Goal: Task Accomplishment & Management: Use online tool/utility

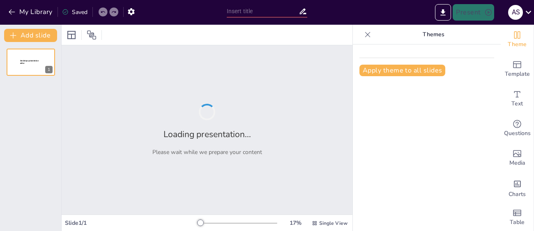
type input "De Pest: Oorzaken, Geschiedenis en Huidige Situatie"
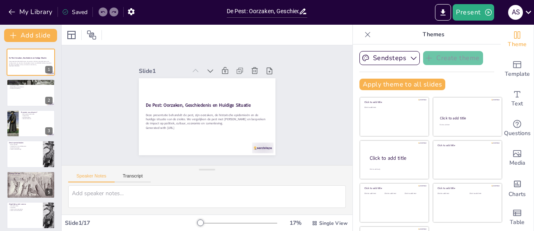
checkbox input "true"
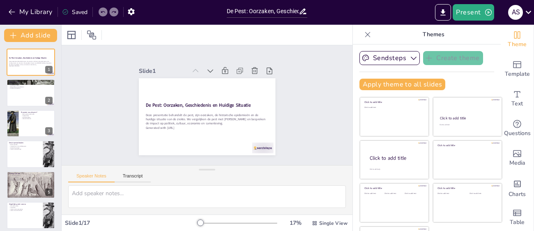
checkbox input "true"
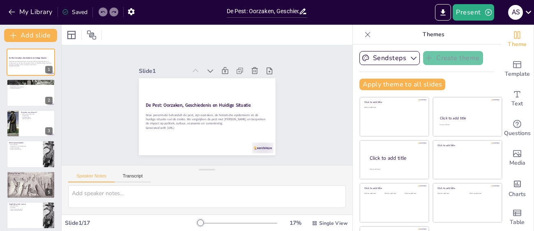
checkbox input "true"
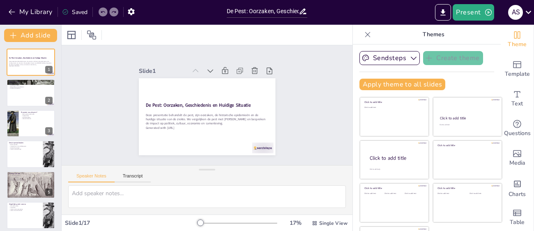
checkbox input "true"
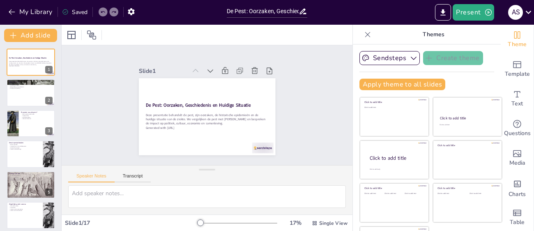
checkbox input "true"
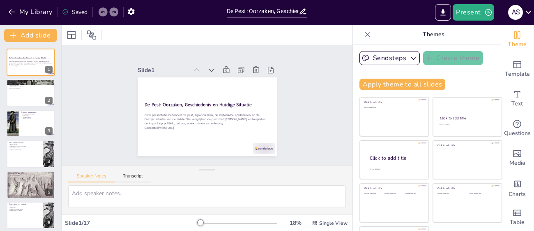
checkbox input "true"
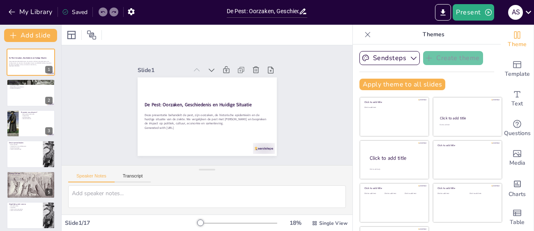
checkbox input "true"
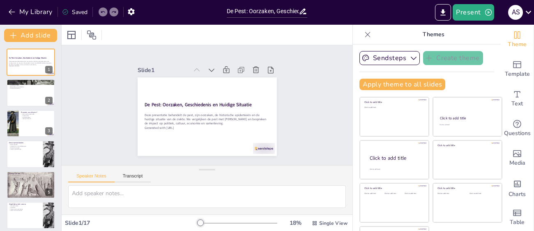
checkbox input "true"
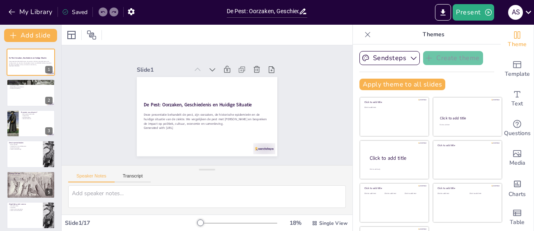
checkbox input "true"
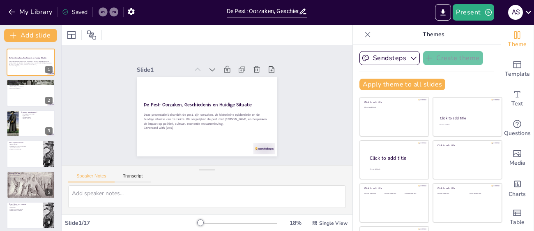
checkbox input "true"
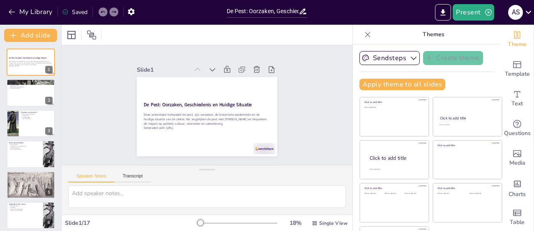
checkbox input "true"
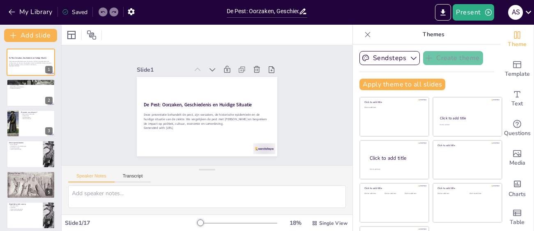
checkbox input "true"
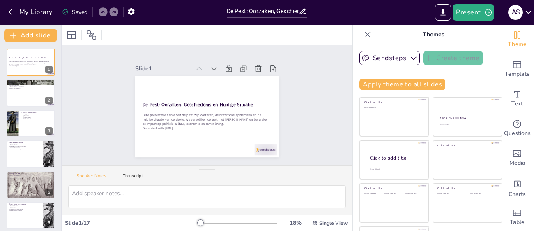
checkbox input "true"
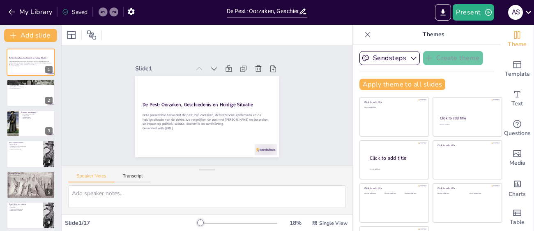
checkbox input "true"
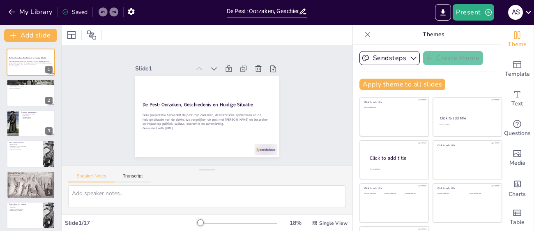
checkbox input "true"
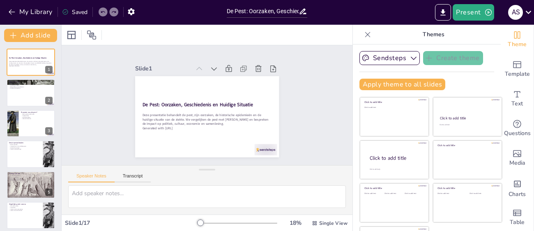
checkbox input "true"
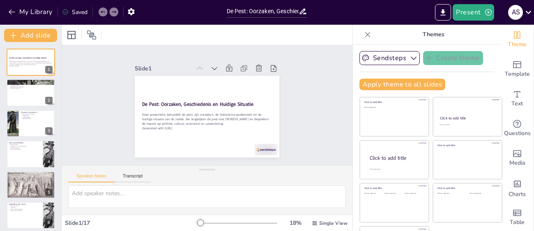
checkbox input "true"
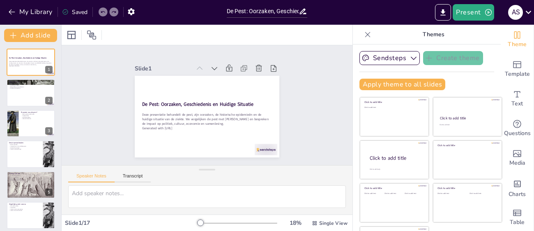
checkbox input "true"
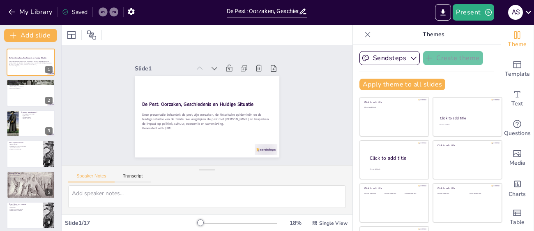
checkbox input "true"
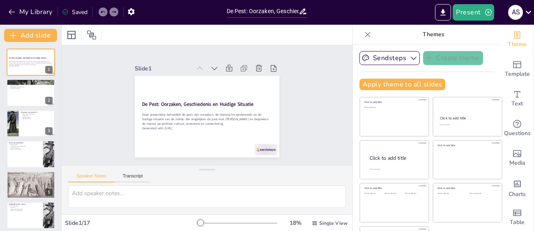
checkbox input "true"
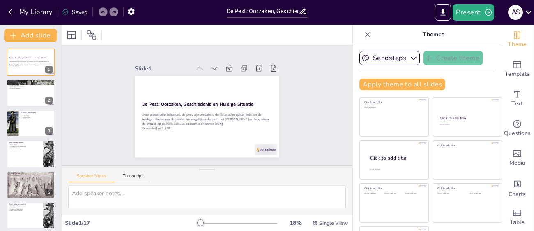
checkbox input "true"
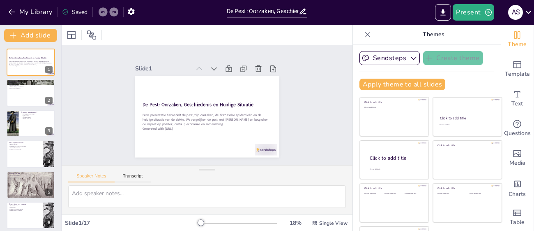
checkbox input "true"
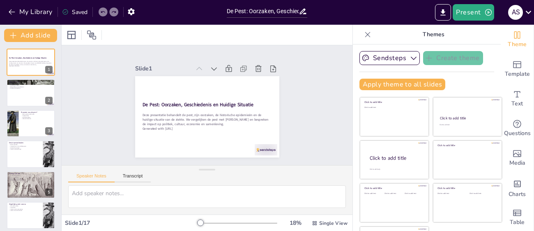
checkbox input "true"
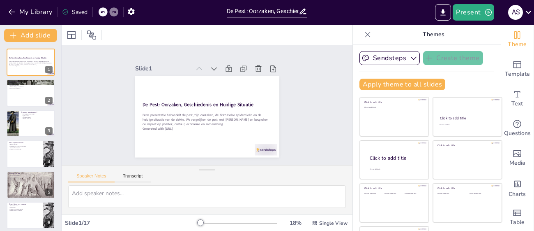
checkbox input "true"
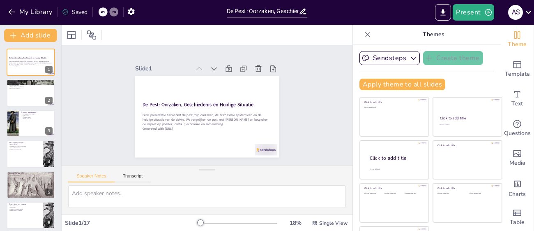
checkbox input "true"
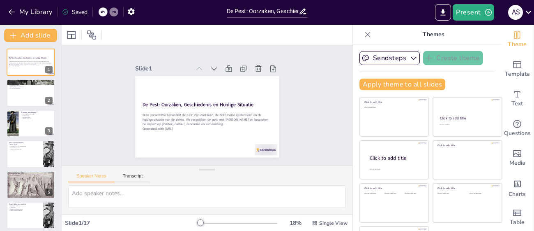
checkbox input "true"
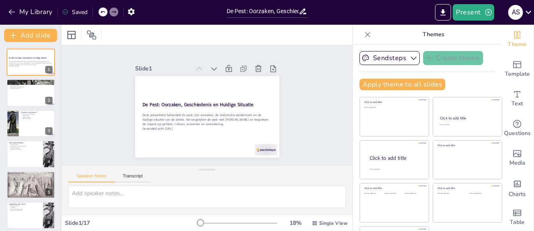
checkbox input "true"
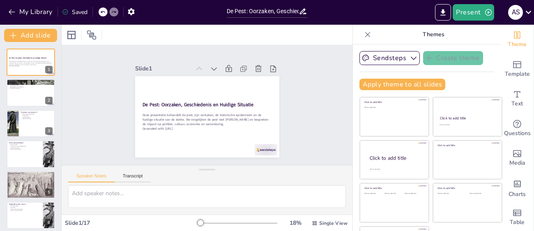
checkbox input "true"
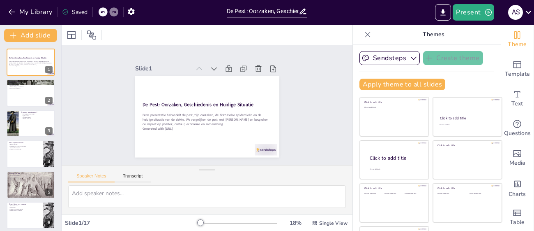
checkbox input "true"
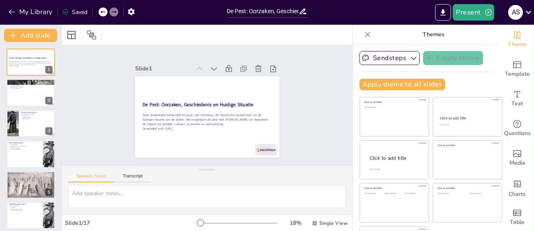
checkbox input "true"
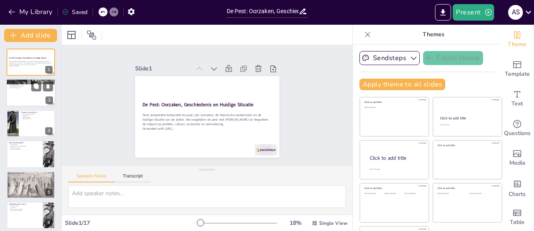
checkbox input "true"
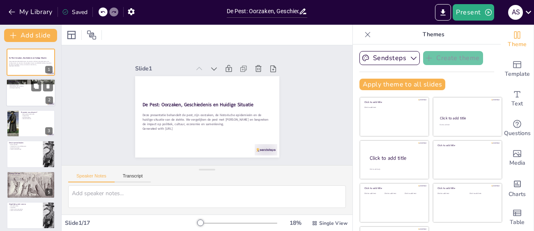
checkbox input "true"
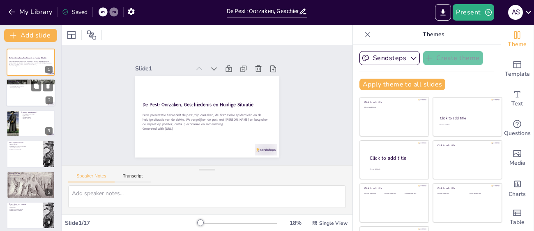
click at [26, 89] on div at bounding box center [30, 93] width 49 height 28
click at [471, 5] on button "Present" at bounding box center [473, 12] width 41 height 16
type textarea "De pest is een zeer besmettelijke ziekte die zich snel kan verspreiden, vooral …"
checkbox input "true"
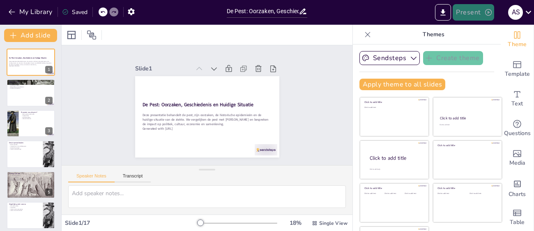
checkbox input "true"
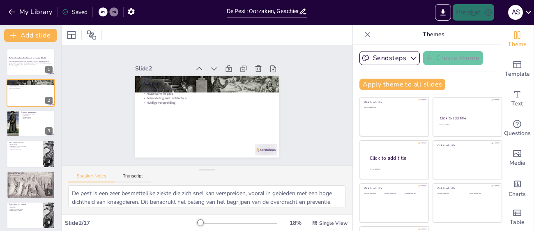
checkbox input "true"
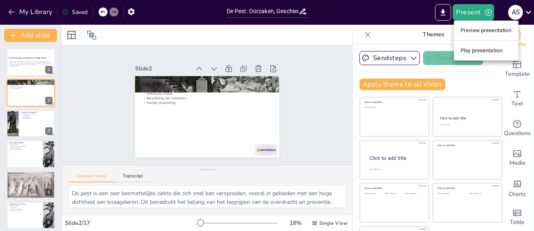
click at [473, 12] on div at bounding box center [267, 115] width 534 height 231
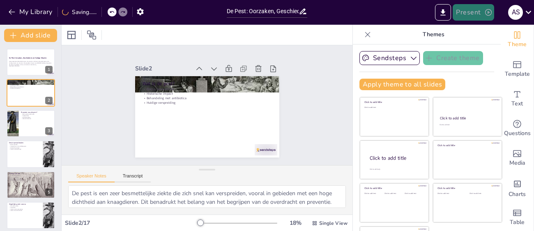
click at [479, 18] on button "Present" at bounding box center [473, 12] width 41 height 16
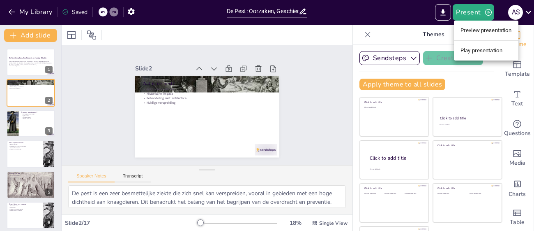
click at [498, 30] on li "Preview presentation" at bounding box center [486, 30] width 65 height 13
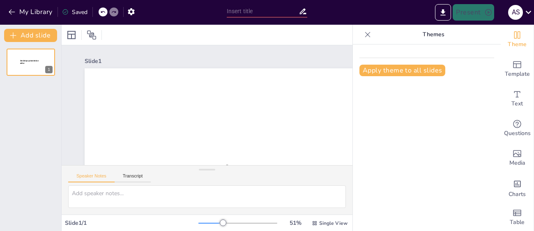
type input "De Pest: Oorzaken, Geschiedenis en Huidige Situatie"
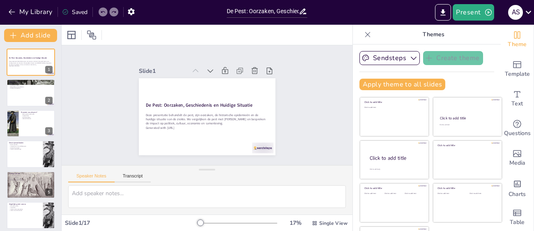
checkbox input "true"
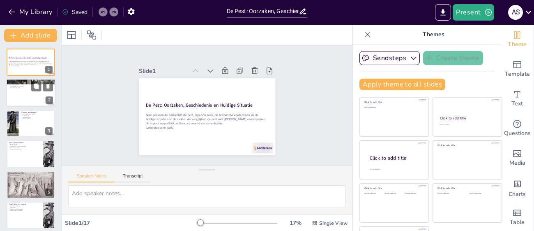
click at [23, 81] on p "Wat is de pest?" at bounding box center [31, 81] width 44 height 2
type textarea "De pest is een zeer besmettelijke ziekte die zich snel kan verspreiden, vooral …"
checkbox input "true"
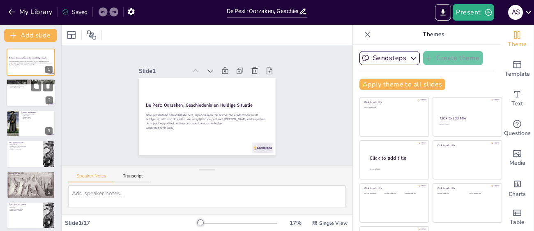
checkbox input "true"
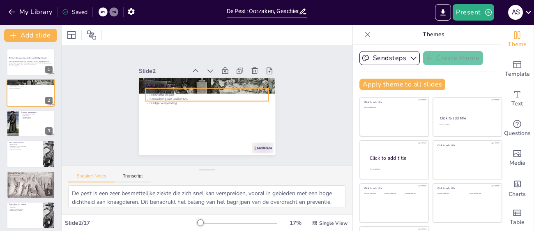
checkbox input "true"
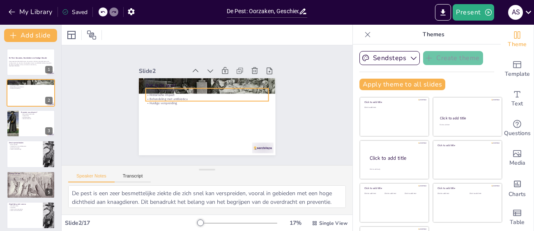
checkbox input "true"
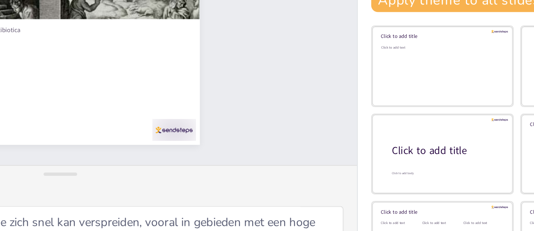
checkbox input "true"
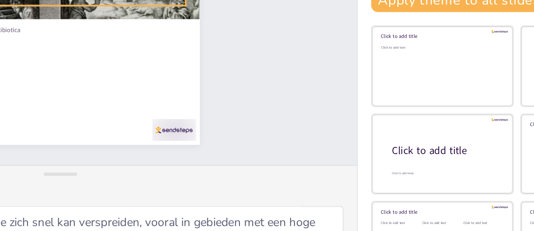
checkbox input "true"
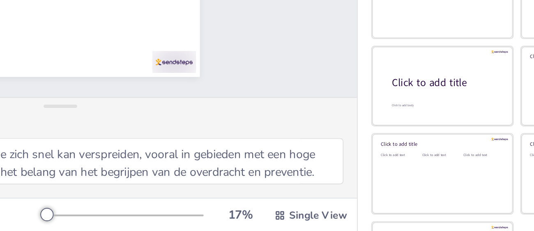
scroll to position [34, 0]
checkbox input "true"
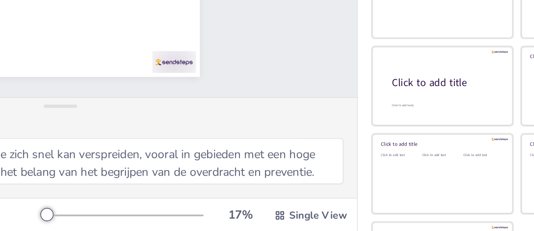
checkbox input "true"
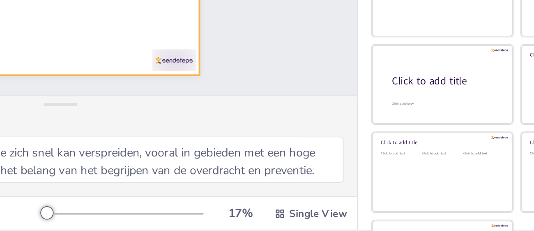
checkbox input "true"
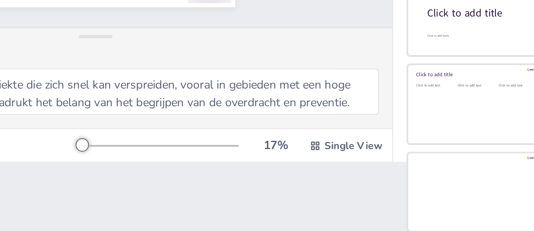
scroll to position [0, 0]
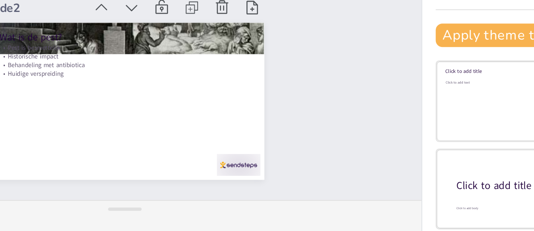
checkbox input "true"
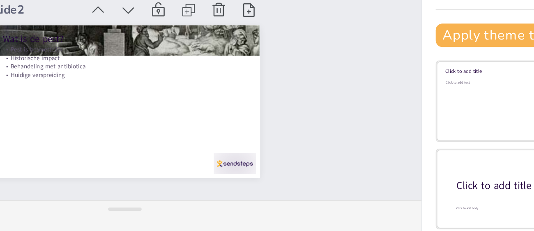
checkbox input "true"
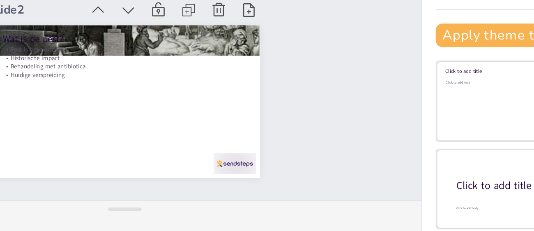
checkbox input "true"
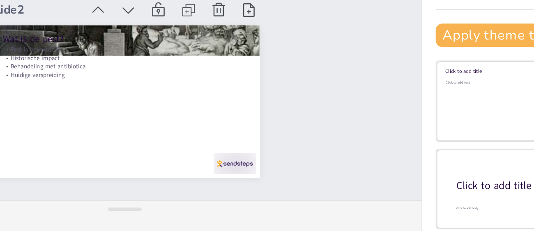
checkbox input "true"
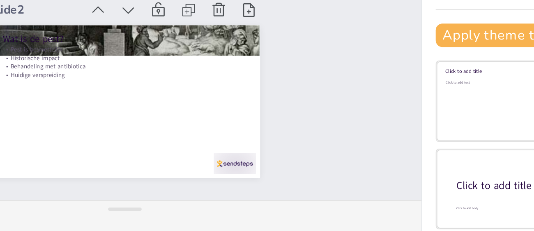
scroll to position [34, 0]
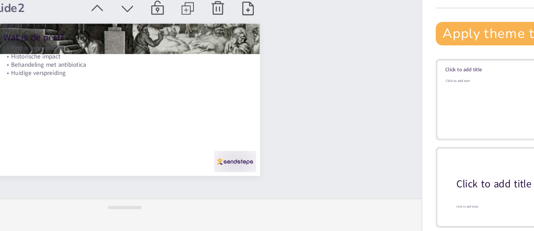
checkbox input "true"
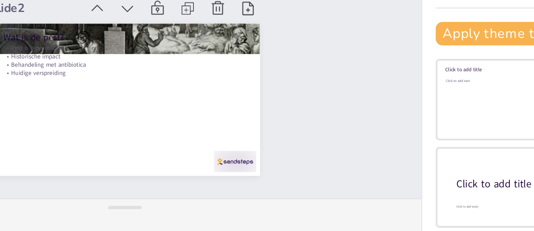
checkbox input "true"
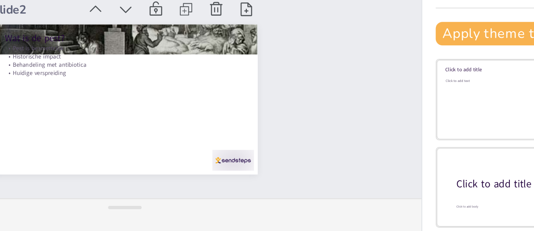
checkbox input "true"
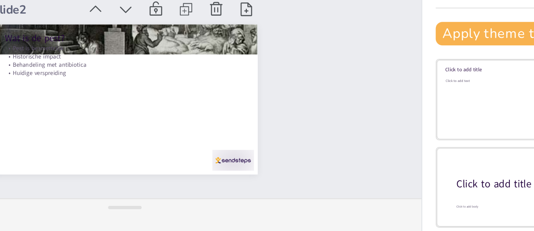
checkbox input "true"
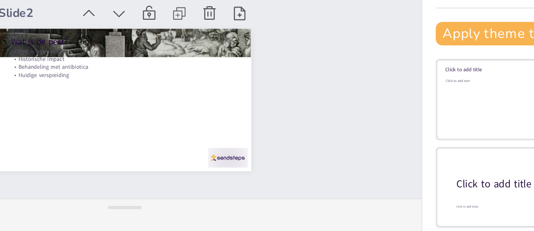
checkbox input "true"
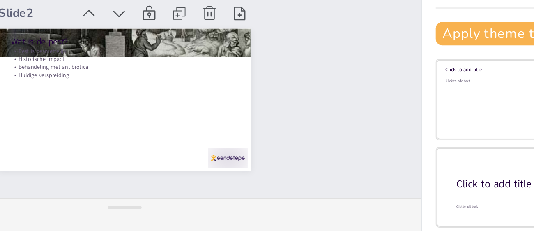
checkbox input "true"
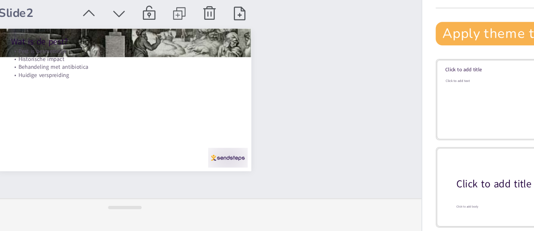
checkbox input "true"
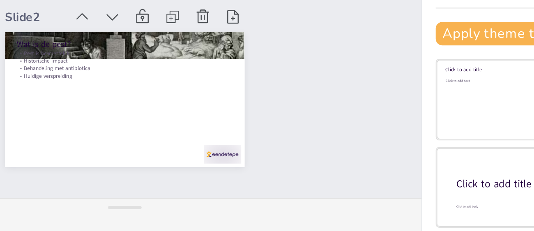
scroll to position [33, 0]
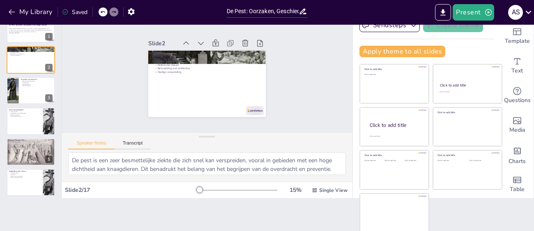
checkbox input "true"
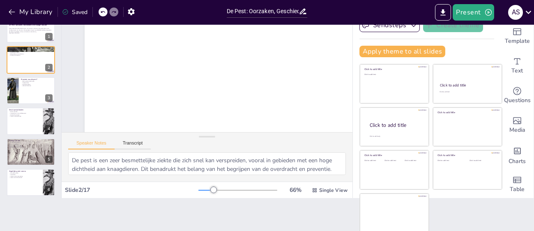
checkbox input "true"
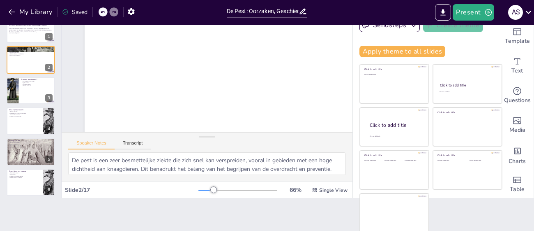
checkbox input "true"
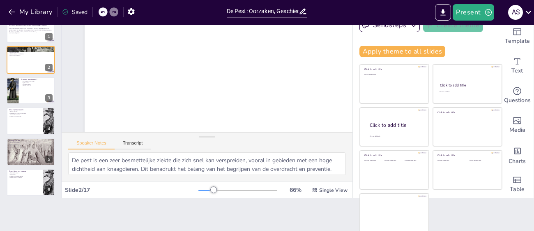
scroll to position [62, 0]
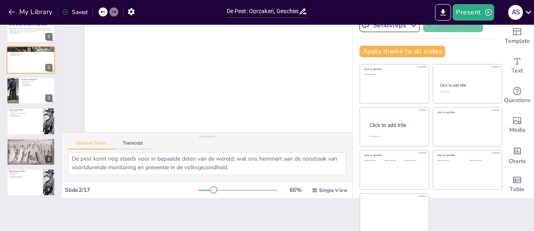
checkbox input "true"
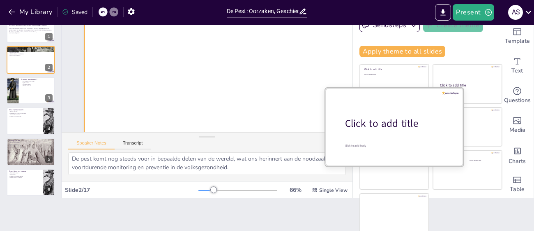
checkbox input "true"
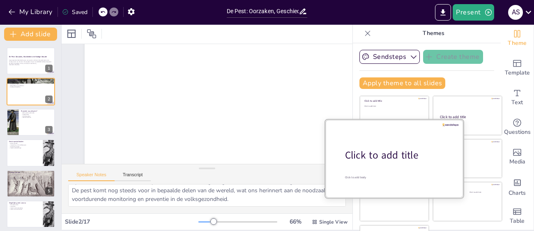
scroll to position [0, 0]
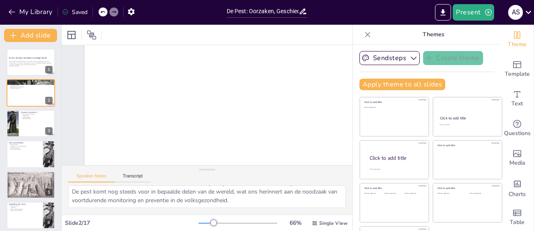
checkbox input "true"
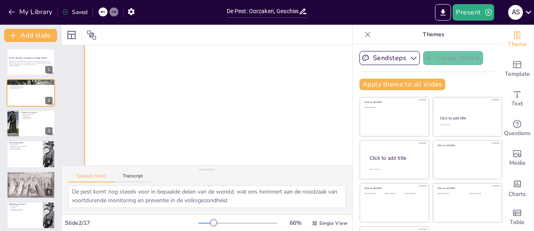
checkbox input "true"
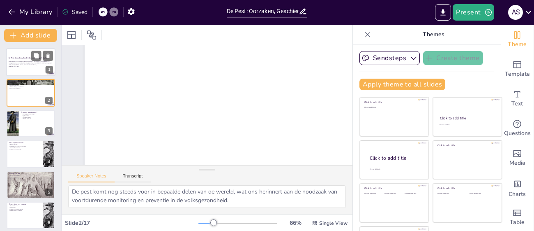
checkbox input "true"
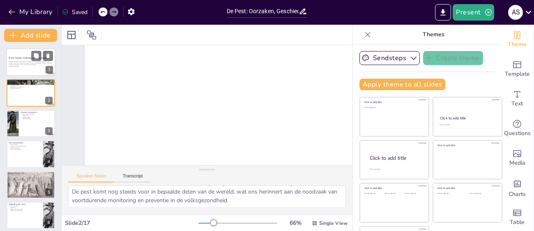
checkbox input "true"
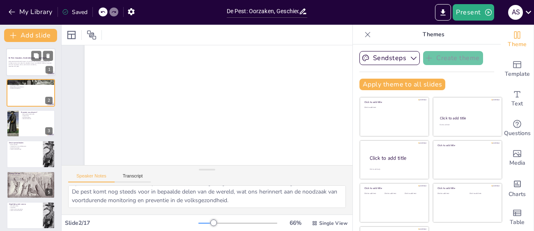
checkbox input "true"
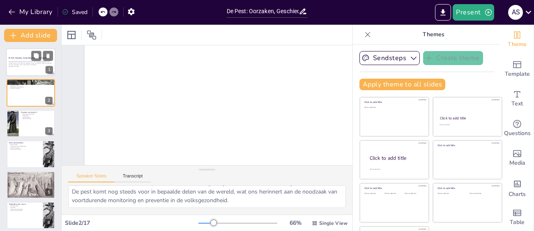
click at [15, 65] on p "Generated with [URL]" at bounding box center [31, 66] width 44 height 2
checkbox input "true"
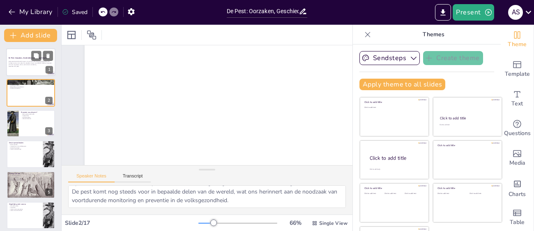
checkbox input "true"
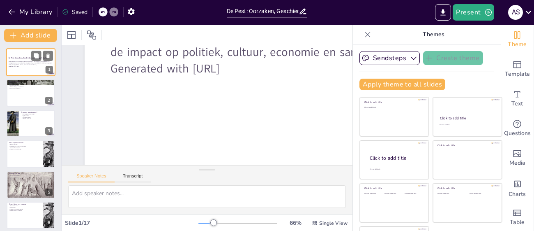
click at [15, 65] on p "Generated with [URL]" at bounding box center [31, 66] width 44 height 2
checkbox input "true"
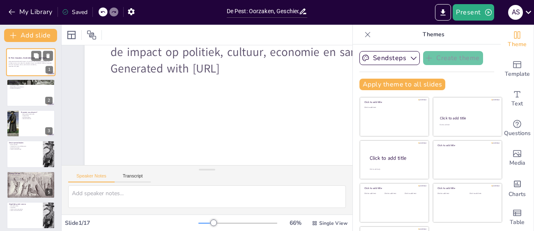
checkbox input "true"
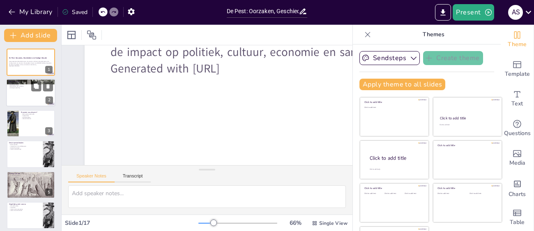
checkbox input "true"
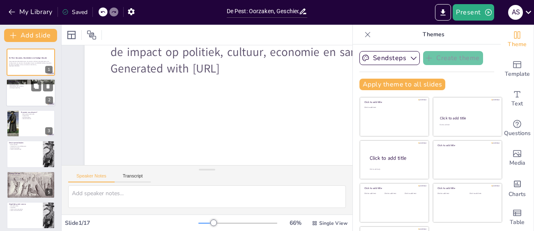
checkbox input "true"
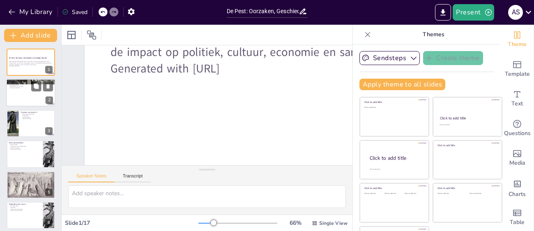
checkbox input "true"
click at [25, 90] on div at bounding box center [30, 93] width 49 height 28
type textarea "De pest is een zeer besmettelijke ziekte die zich snel kan verspreiden, vooral …"
checkbox input "true"
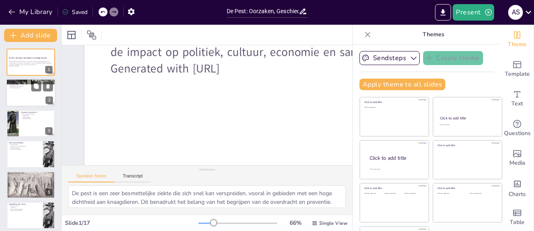
checkbox input "true"
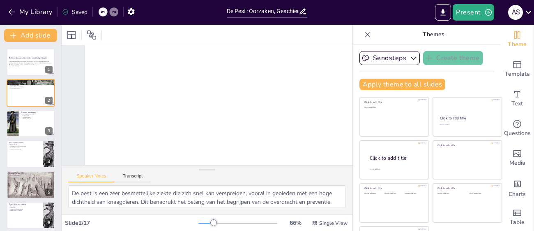
checkbox input "true"
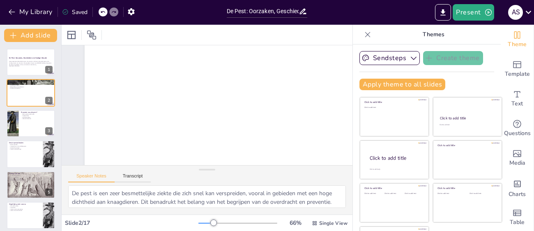
checkbox input "true"
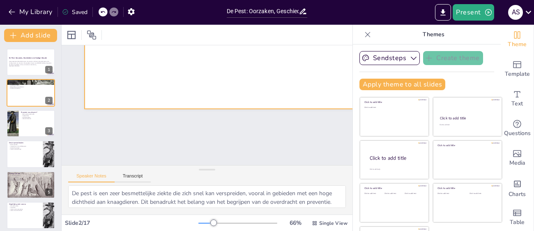
scroll to position [69, 0]
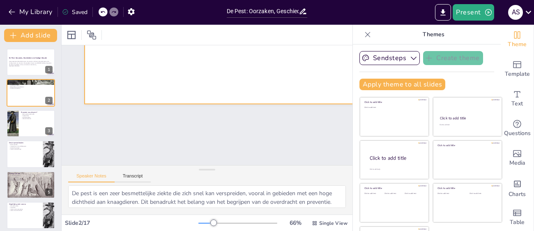
checkbox input "true"
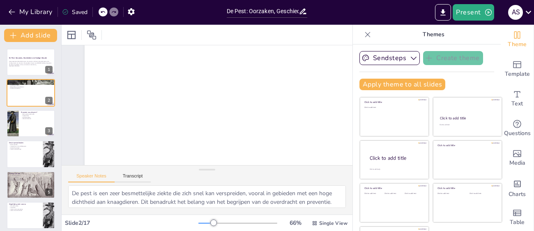
checkbox input "true"
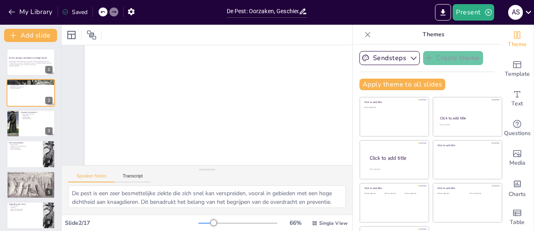
scroll to position [0, 0]
checkbox input "true"
click at [442, 8] on icon "Export to PowerPoint" at bounding box center [443, 12] width 9 height 9
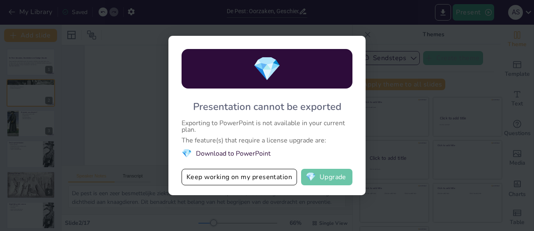
click at [312, 176] on span "💎" at bounding box center [311, 177] width 10 height 8
